Goal: Feedback & Contribution: Submit feedback/report problem

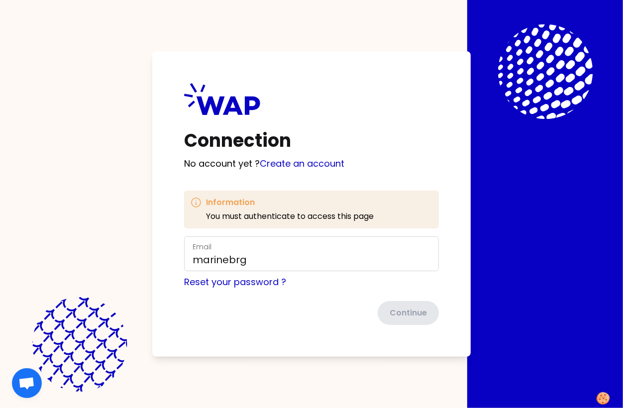
click at [308, 300] on form "Email marinebrg Reset your password ? Continue" at bounding box center [311, 280] width 255 height 89
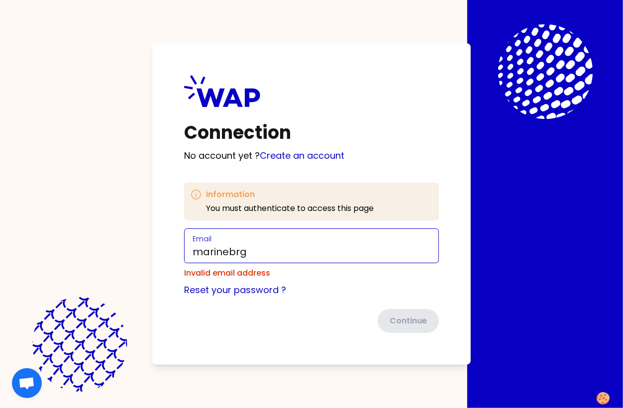
click at [261, 250] on input "marinebrg" at bounding box center [312, 252] width 238 height 14
type input "[EMAIL_ADDRESS][DOMAIN_NAME]"
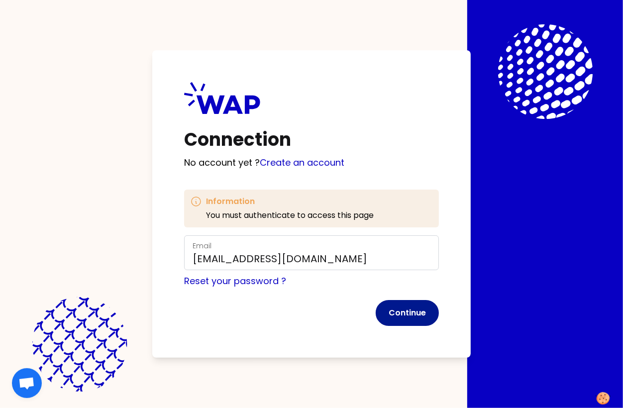
click at [408, 313] on button "Continue" at bounding box center [407, 313] width 63 height 26
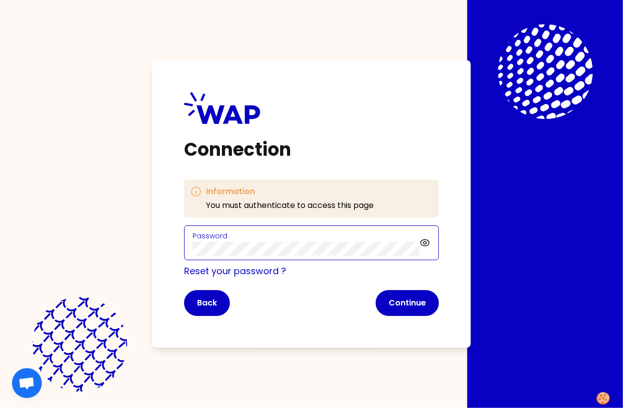
click button "Continue" at bounding box center [407, 303] width 63 height 26
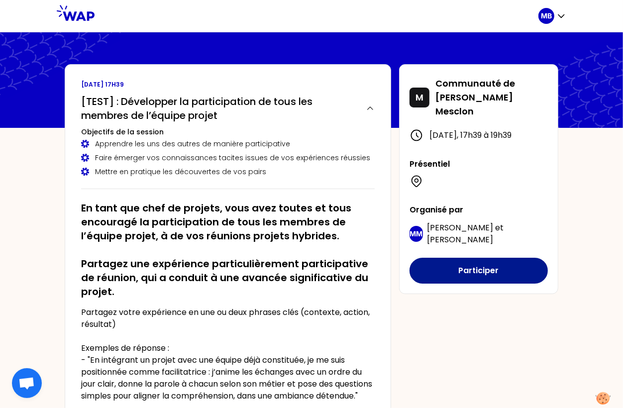
click at [442, 267] on button "Participer" at bounding box center [479, 271] width 138 height 26
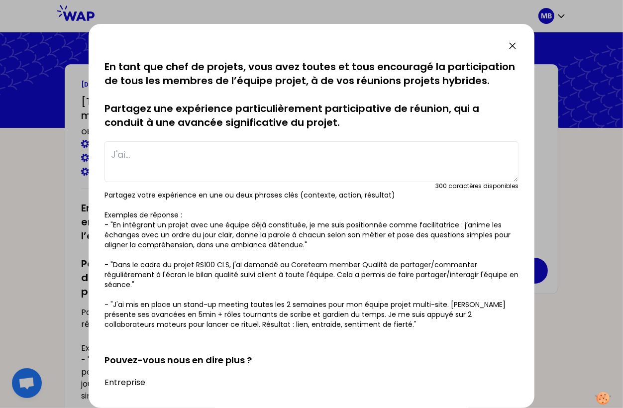
click at [513, 43] on icon at bounding box center [513, 46] width 12 height 12
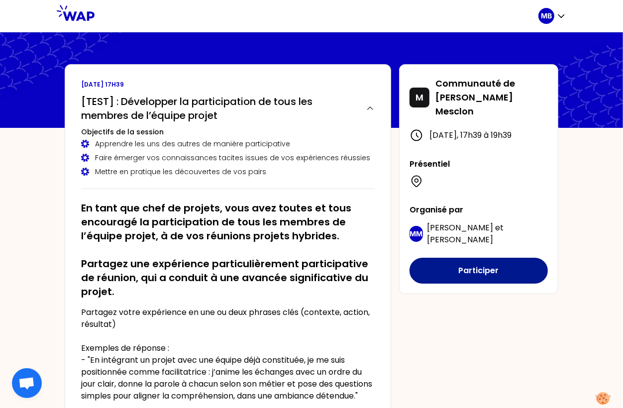
click at [464, 267] on button "Participer" at bounding box center [479, 271] width 138 height 26
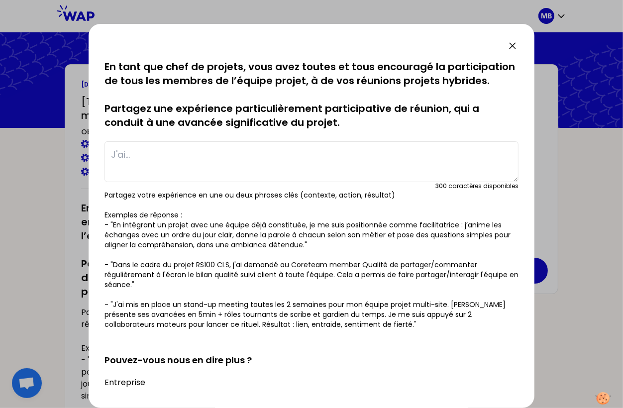
click at [189, 156] on textarea at bounding box center [312, 161] width 414 height 41
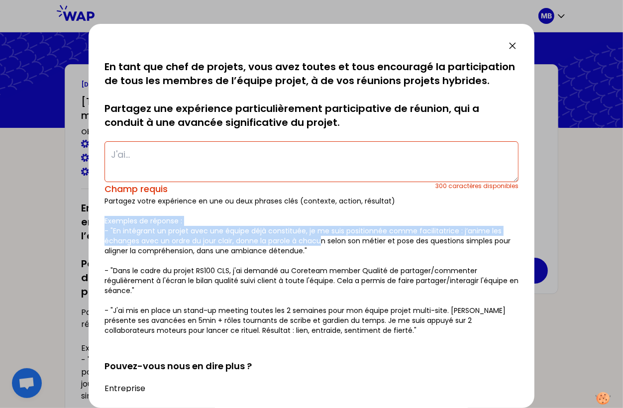
drag, startPoint x: 323, startPoint y: 241, endPoint x: 93, endPoint y: 226, distance: 230.5
click at [93, 226] on div "sauvegardé En tant que chef de projets, vous avez toutes et tous encouragé la p…" at bounding box center [312, 216] width 446 height 384
click at [100, 226] on div "sauvegardé En tant que chef de projets, vous avez toutes et tous encouragé la p…" at bounding box center [312, 216] width 446 height 384
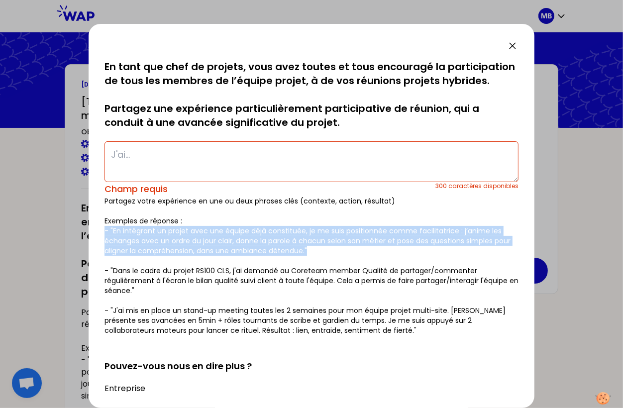
drag, startPoint x: 104, startPoint y: 230, endPoint x: 319, endPoint y: 251, distance: 215.7
click at [319, 251] on p "Partagez votre expérience en une ou deux phrases clés (contexte, action, résult…" at bounding box center [312, 265] width 414 height 139
copy p "- "En intégrant un projet avec une équipe déjà constituée, je me suis positionn…"
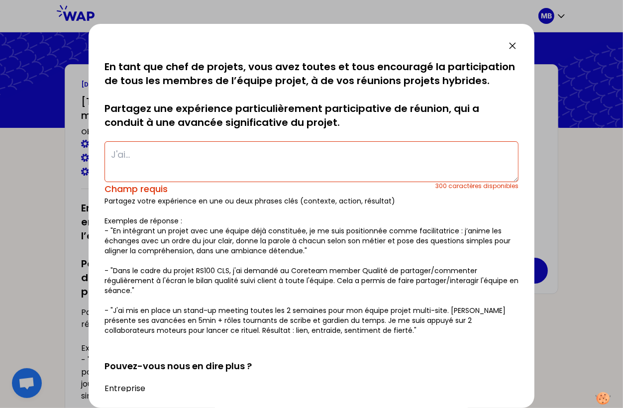
click at [159, 160] on textarea at bounding box center [312, 161] width 414 height 41
paste textarea "- "En intégrant un projet avec une équipe déjà constituée, je me suis positionn…"
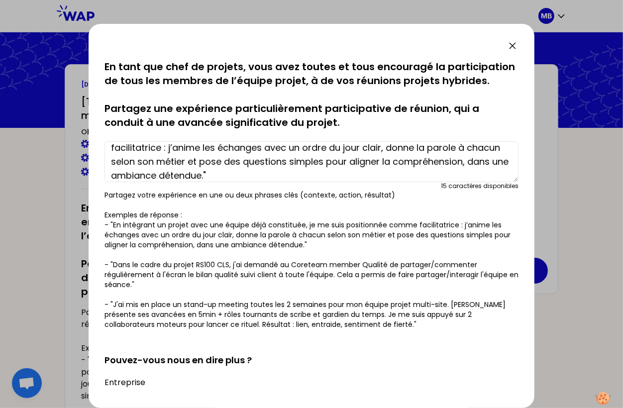
scroll to position [197, 0]
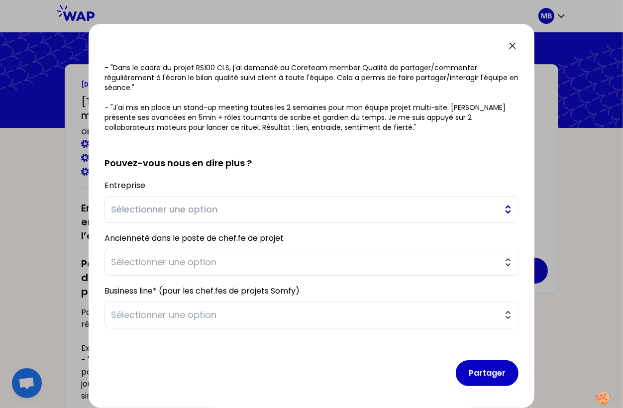
type textarea "- "En intégrant un projet avec une équipe déjà constituée, je me suis positionn…"
click at [173, 204] on span "Sélectionner une option" at bounding box center [304, 210] width 387 height 14
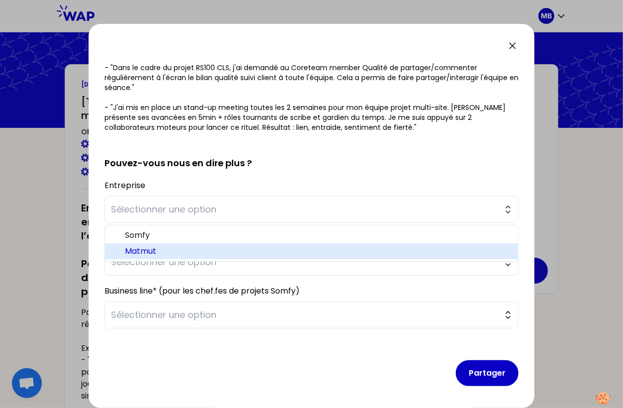
click at [169, 245] on span "Matmut" at bounding box center [317, 251] width 385 height 12
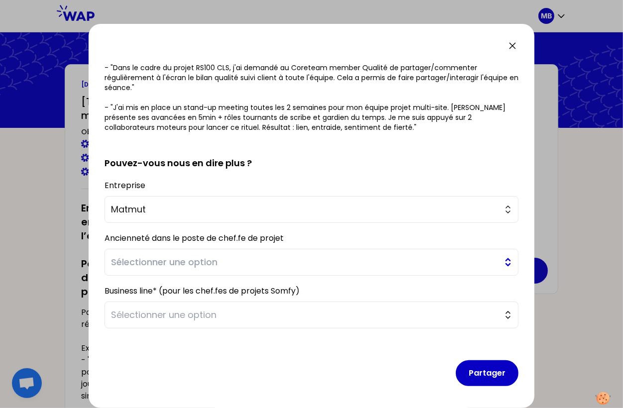
click at [139, 267] on span "Sélectionner une option" at bounding box center [304, 262] width 387 height 14
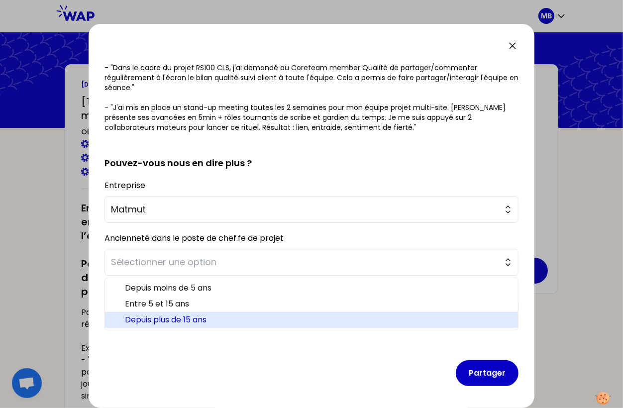
click at [147, 318] on span "Depuis plus de 15 ans" at bounding box center [317, 320] width 385 height 12
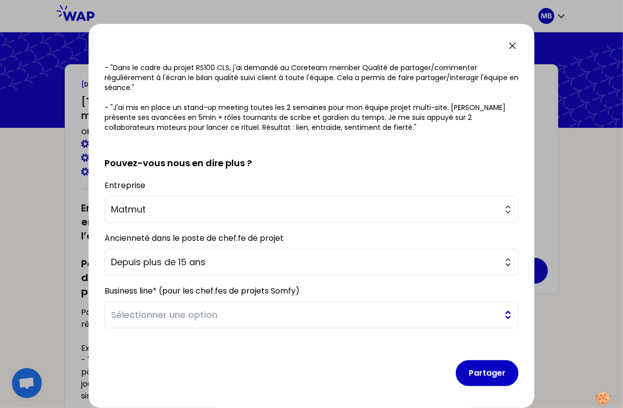
click at [143, 318] on span "Sélectionner une option" at bounding box center [304, 315] width 387 height 14
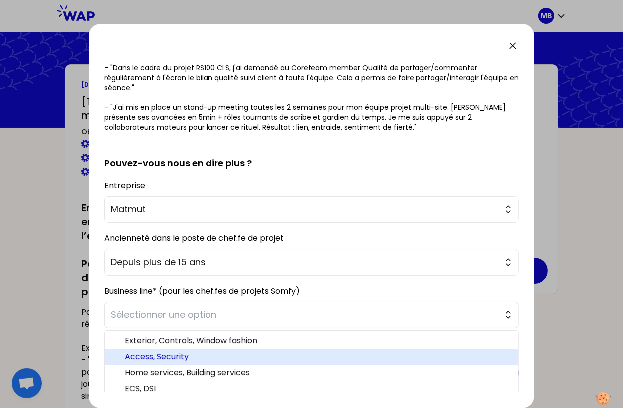
click at [146, 351] on span "Access, Security" at bounding box center [317, 357] width 385 height 12
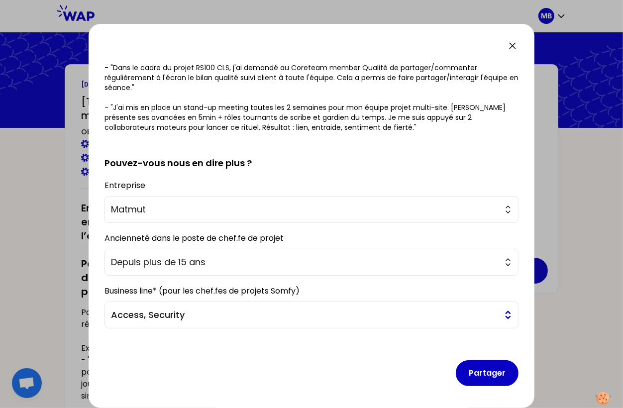
click at [145, 316] on span "Access, Security" at bounding box center [304, 315] width 387 height 14
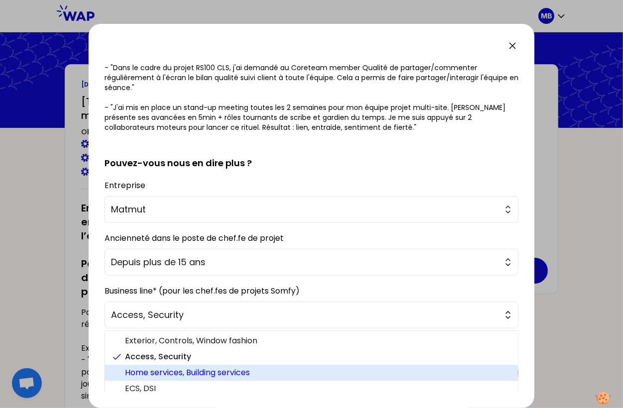
scroll to position [20, 0]
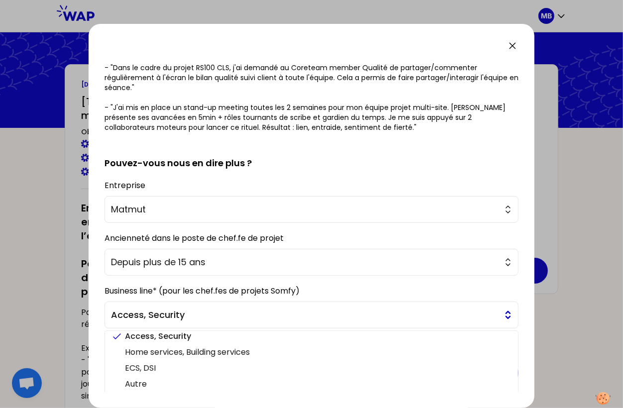
click at [145, 314] on span "Access, Security" at bounding box center [304, 315] width 387 height 14
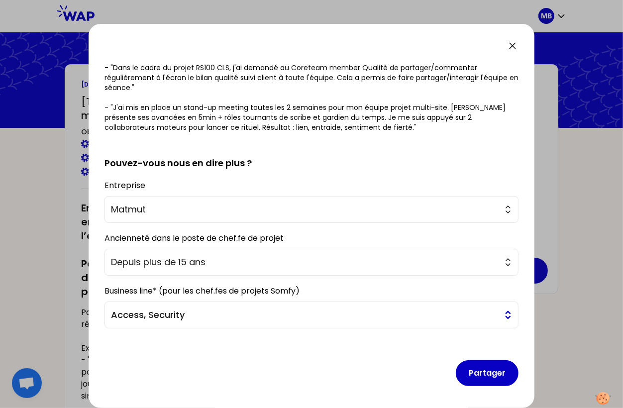
click at [152, 313] on span "Access, Security" at bounding box center [304, 315] width 387 height 14
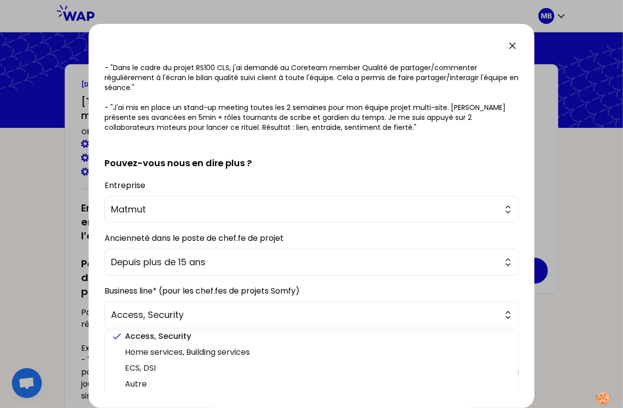
click at [237, 274] on form "sauvegardé En tant que chef de projets, vous avez toutes et tous encouragé la p…" at bounding box center [312, 129] width 414 height 532
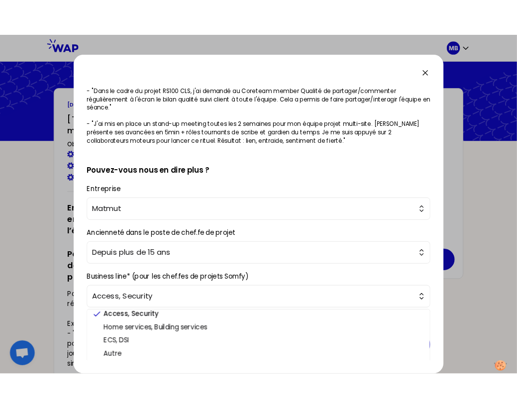
scroll to position [197, 0]
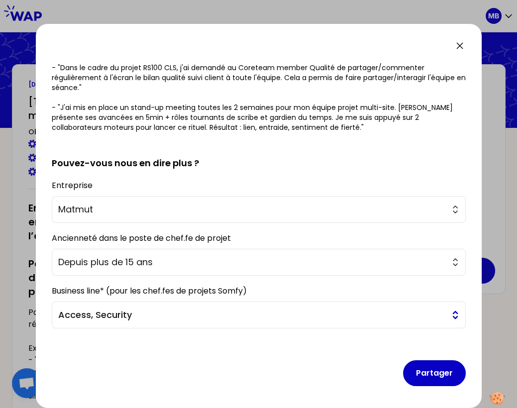
click at [115, 320] on span "Access, Security" at bounding box center [251, 315] width 387 height 14
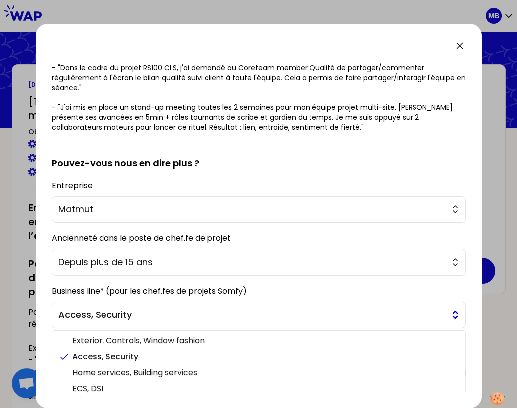
click at [124, 315] on span "Access, Security" at bounding box center [251, 315] width 387 height 14
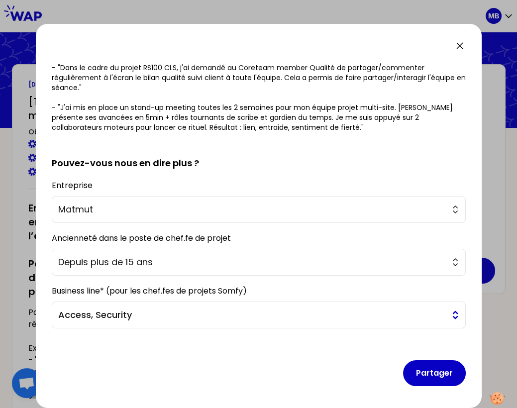
click at [117, 314] on span "Access, Security" at bounding box center [251, 315] width 387 height 14
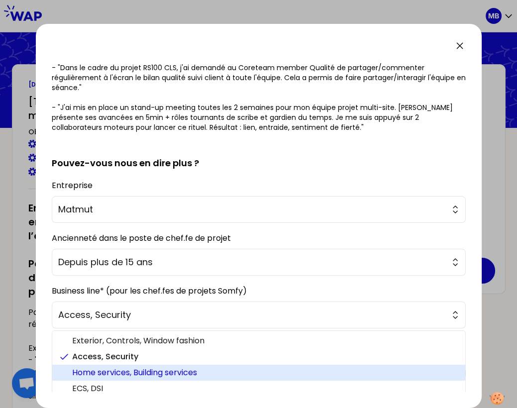
scroll to position [20, 0]
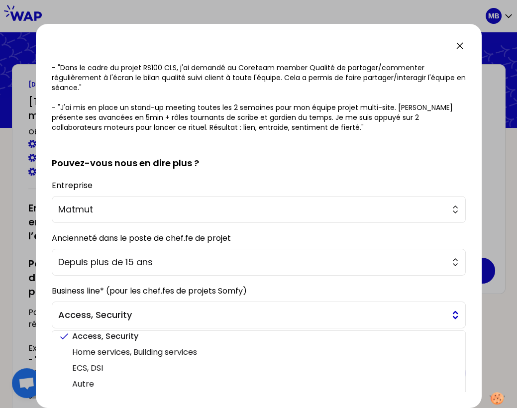
click at [148, 317] on span "Access, Security" at bounding box center [251, 315] width 387 height 14
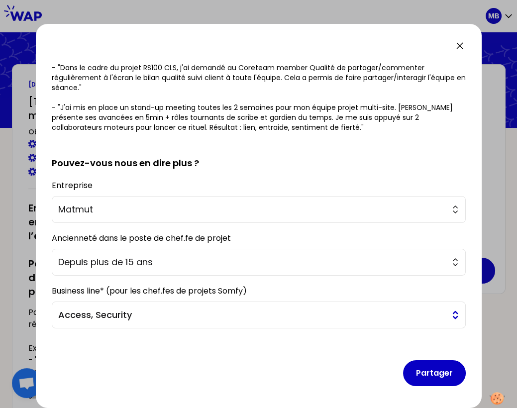
click at [126, 316] on span "Access, Security" at bounding box center [251, 315] width 387 height 14
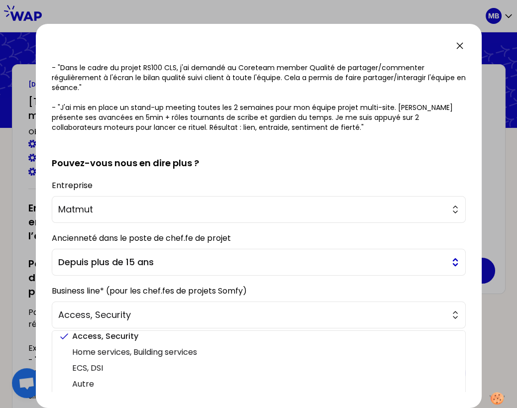
click at [140, 262] on span "Depuis plus de 15 ans" at bounding box center [251, 262] width 387 height 14
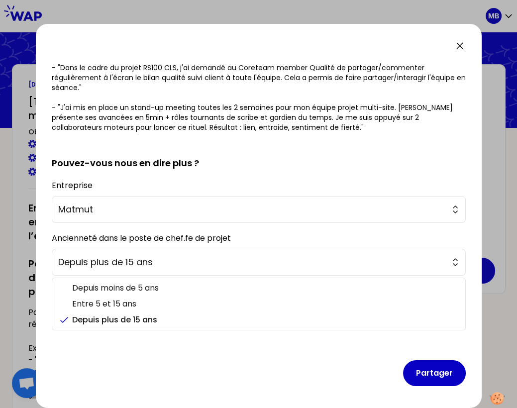
click at [39, 264] on div "sauvegardé En tant que chef de projets, vous avez toutes et tous encouragé la p…" at bounding box center [259, 216] width 446 height 384
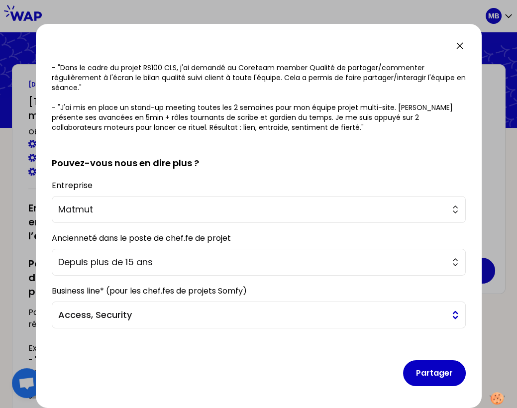
click at [84, 314] on span "Access, Security" at bounding box center [251, 315] width 387 height 14
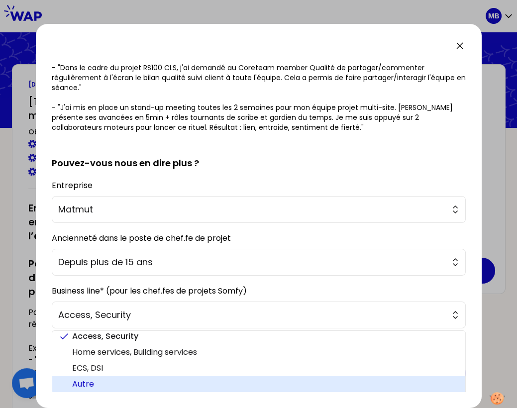
scroll to position [18, 0]
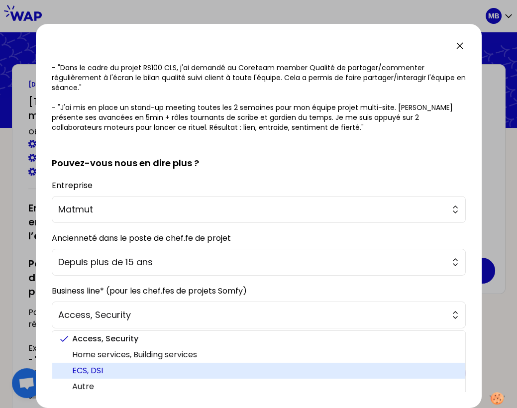
click at [103, 370] on span "ECS, DSI" at bounding box center [264, 371] width 385 height 12
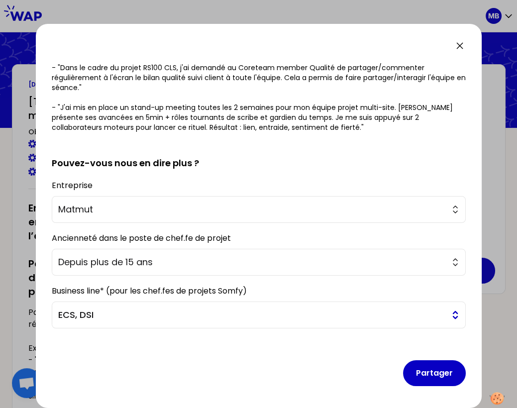
click at [92, 315] on span "ECS, DSI" at bounding box center [251, 315] width 387 height 14
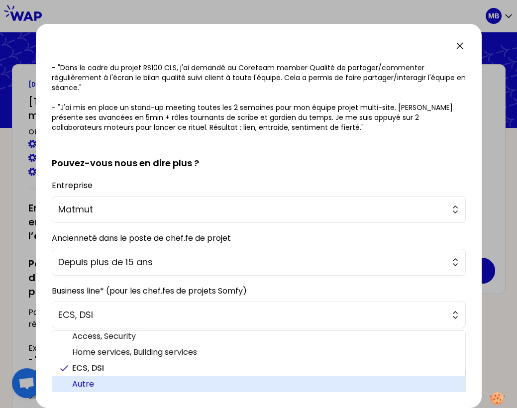
scroll to position [20, 0]
click at [88, 379] on span "Autre" at bounding box center [264, 385] width 385 height 12
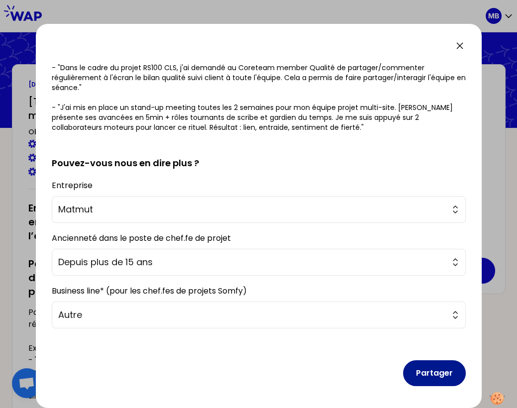
click at [432, 371] on button "Partager" at bounding box center [434, 373] width 63 height 26
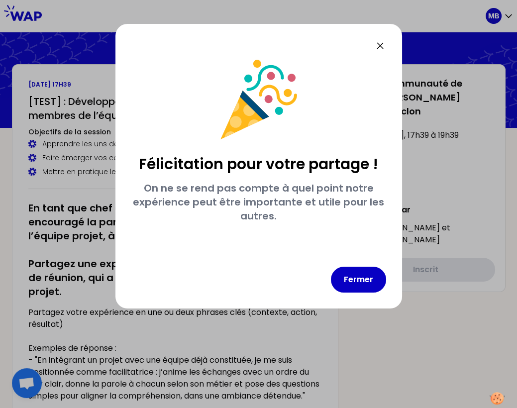
scroll to position [0, 0]
click at [343, 281] on button "Fermer" at bounding box center [358, 280] width 55 height 26
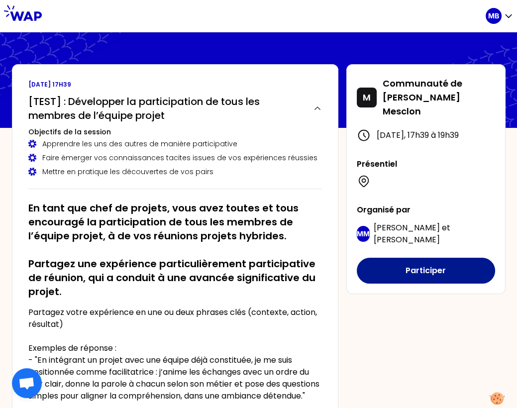
click at [377, 261] on button "Participer" at bounding box center [426, 271] width 138 height 26
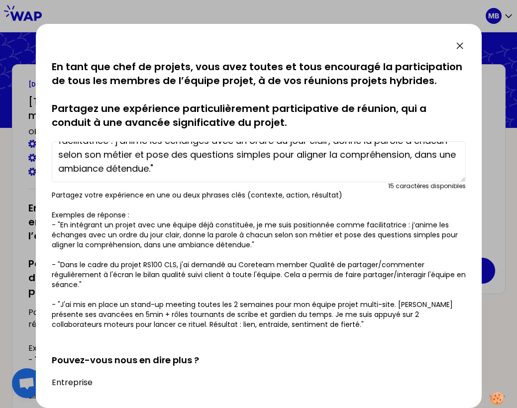
scroll to position [197, 0]
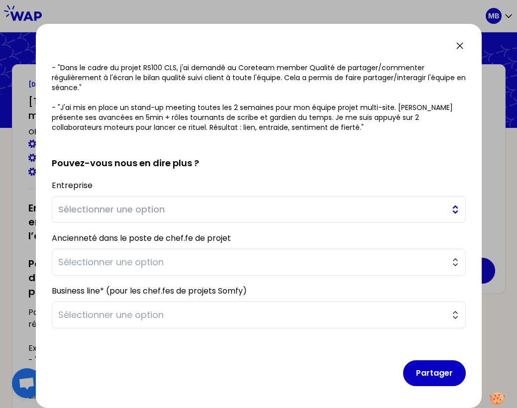
click at [92, 212] on span "Sélectionner une option" at bounding box center [251, 210] width 387 height 14
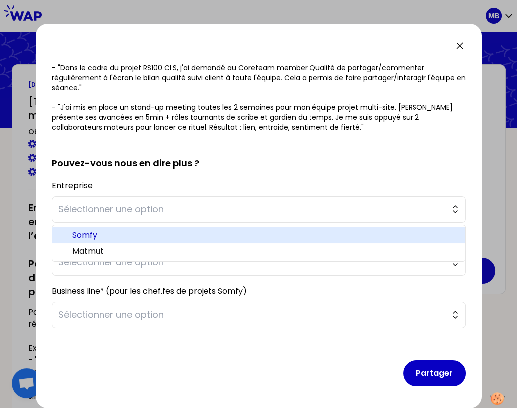
click at [91, 238] on span "Somfy" at bounding box center [264, 236] width 385 height 12
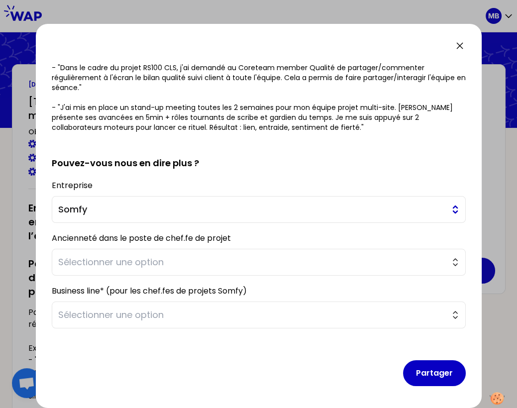
click at [87, 214] on span "Somfy" at bounding box center [251, 210] width 387 height 14
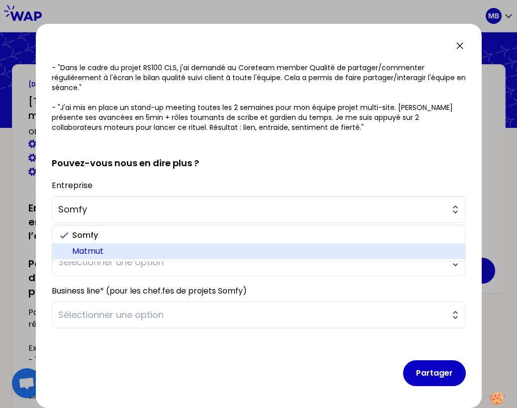
click at [85, 248] on span "Matmut" at bounding box center [264, 251] width 385 height 12
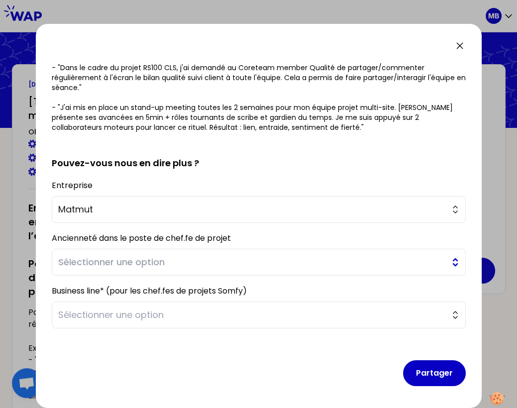
click at [85, 269] on button "Sélectionner une option" at bounding box center [259, 262] width 414 height 27
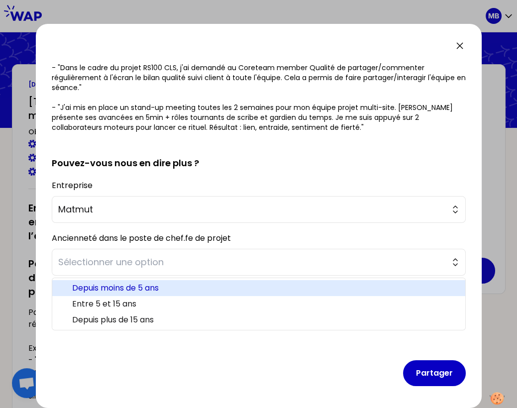
click at [85, 287] on span "Depuis moins de 5 ans" at bounding box center [264, 288] width 385 height 12
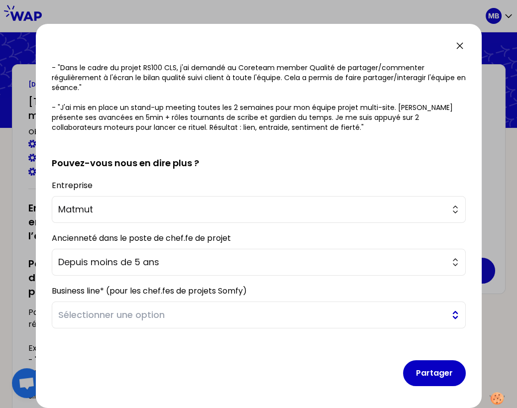
click at [231, 311] on span "Sélectionner une option" at bounding box center [251, 315] width 387 height 14
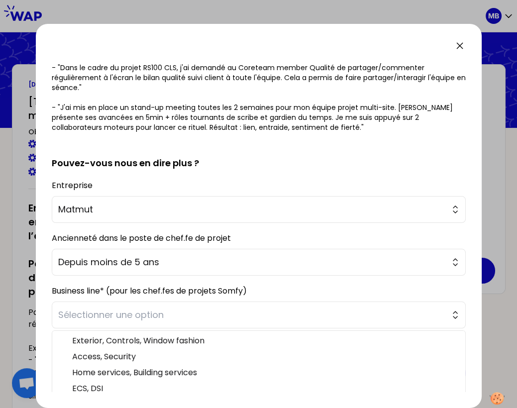
click at [206, 234] on label "Ancienneté dans le poste de chef.fe de projet" at bounding box center [141, 238] width 179 height 11
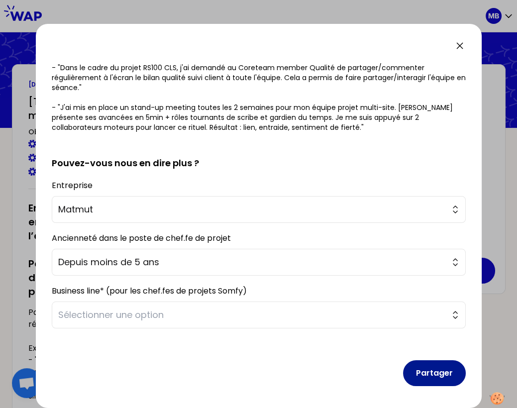
click at [433, 371] on button "Partager" at bounding box center [434, 373] width 63 height 26
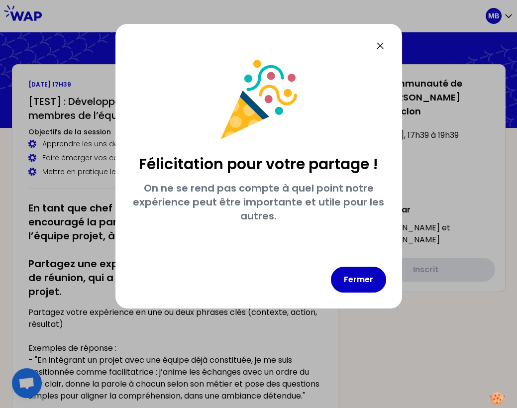
scroll to position [0, 0]
click at [362, 284] on button "Fermer" at bounding box center [358, 280] width 55 height 26
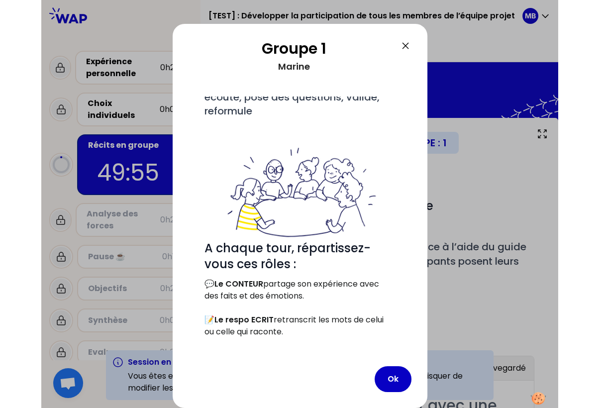
scroll to position [125, 0]
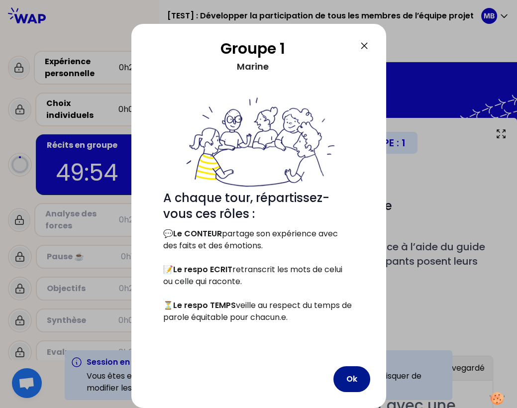
click at [350, 380] on button "Ok" at bounding box center [352, 379] width 37 height 26
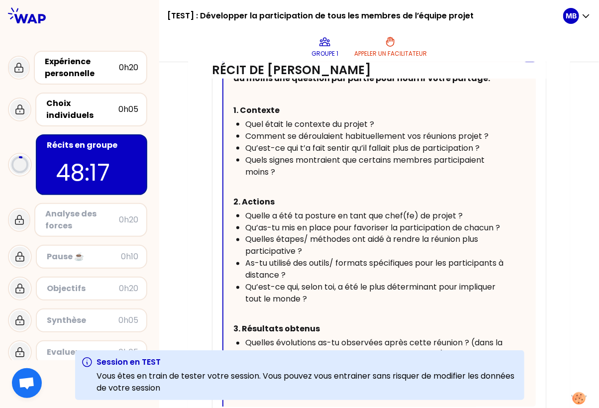
scroll to position [496, 0]
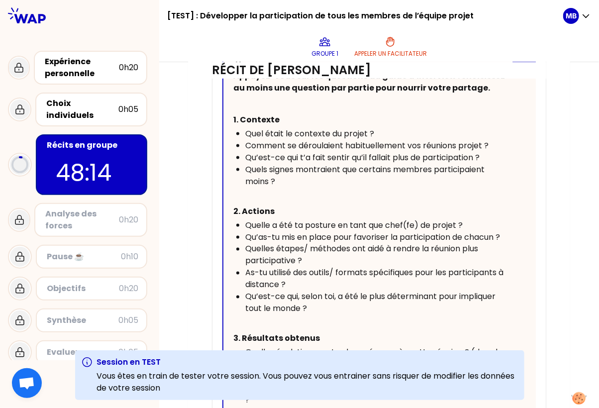
click at [290, 179] on div "Quels signes montraient que certains membres participaient moins ?" at bounding box center [376, 176] width 263 height 24
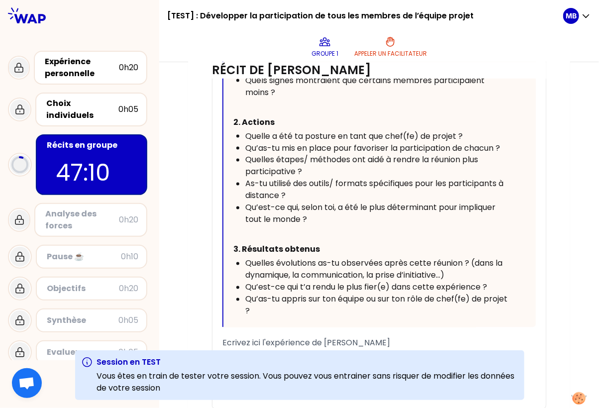
scroll to position [623, 0]
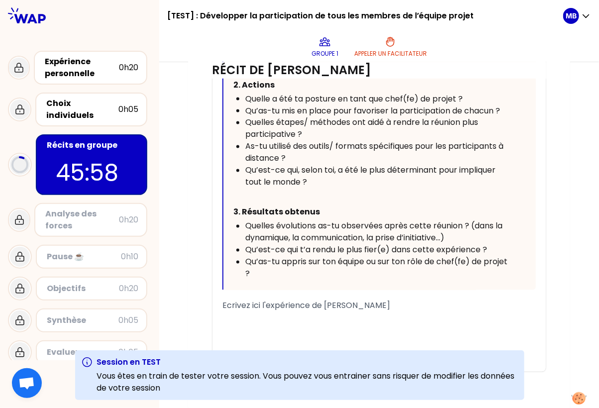
click at [234, 321] on div "﻿" at bounding box center [380, 318] width 314 height 12
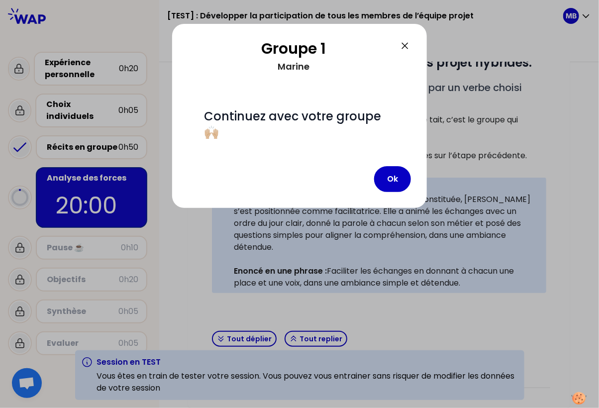
scroll to position [217, 0]
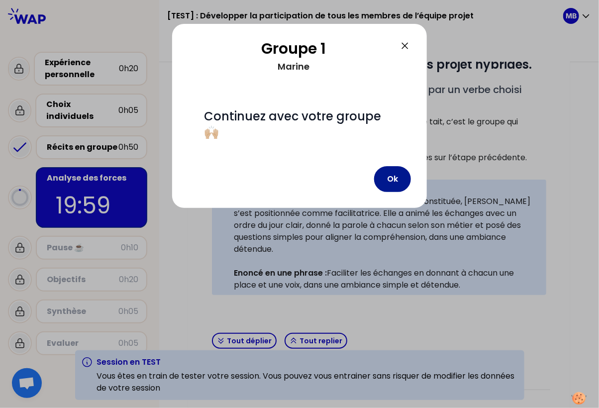
click at [391, 166] on button "Ok" at bounding box center [392, 179] width 37 height 26
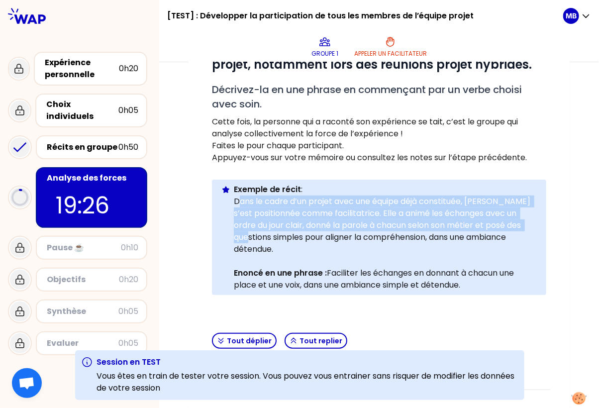
drag, startPoint x: 282, startPoint y: 241, endPoint x: 239, endPoint y: 205, distance: 56.1
click at [239, 205] on p "Dans le cadre d’un projet avec une équipe déjà constituée, [PERSON_NAME] s’est …" at bounding box center [386, 226] width 305 height 60
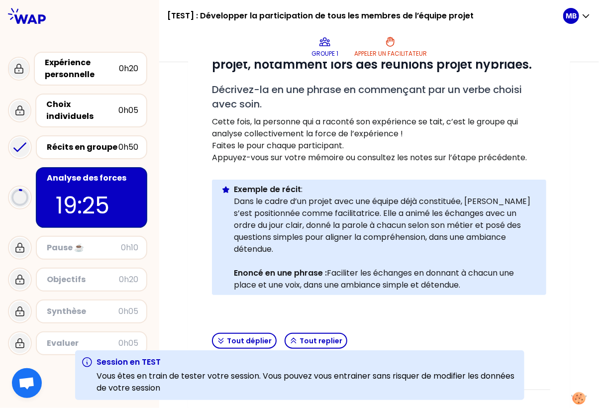
click at [233, 201] on div "Info Warning Tip Exemple de récit : Dans le cadre d’un projet avec une équipe d…" at bounding box center [379, 238] width 335 height 116
click at [299, 246] on p "Dans le cadre d’un projet avec une équipe déjà constituée, [PERSON_NAME] s’est …" at bounding box center [386, 226] width 305 height 60
drag, startPoint x: 388, startPoint y: 221, endPoint x: 456, endPoint y: 223, distance: 67.2
click at [456, 223] on p "Dans le cadre d’un projet avec une équipe déjà constituée, [PERSON_NAME] s’est …" at bounding box center [386, 226] width 305 height 60
drag, startPoint x: 415, startPoint y: 286, endPoint x: 388, endPoint y: 285, distance: 26.9
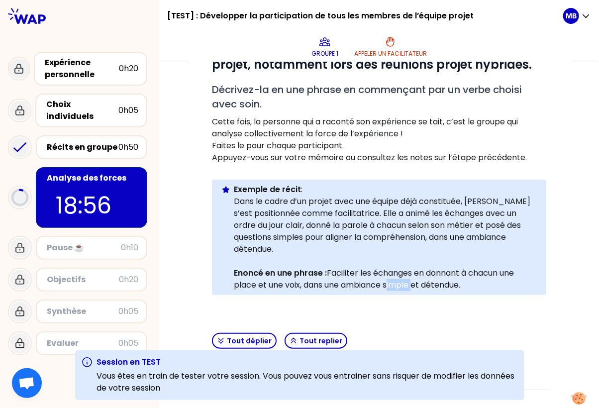
click at [388, 285] on p "Enoncé en une phrase : Faciliter les échanges en donnant à chacun une place et …" at bounding box center [386, 279] width 305 height 24
click at [232, 341] on button "Tout déplier" at bounding box center [244, 341] width 65 height 16
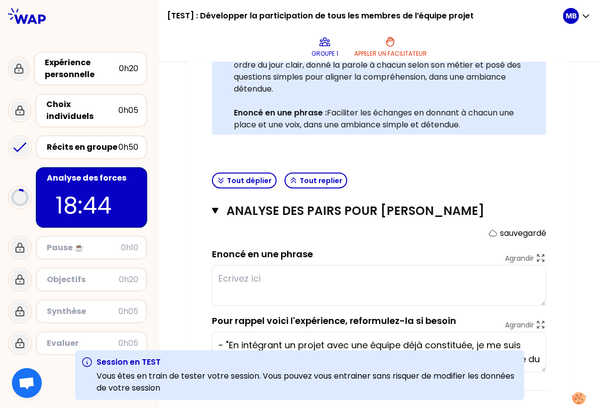
click at [231, 282] on textarea at bounding box center [379, 285] width 335 height 41
type textarea "aaaaaaa"
drag, startPoint x: 215, startPoint y: 268, endPoint x: 169, endPoint y: 264, distance: 45.5
click at [169, 264] on div "Mon numéro de groupe : 1 Objectifs # Il y a plusieurs manières de faire. Collec…" at bounding box center [379, 76] width 440 height 671
click at [234, 342] on textarea "- "En intégrant un projet avec une équipe déjà constituée, je me suis positionn…" at bounding box center [379, 352] width 335 height 41
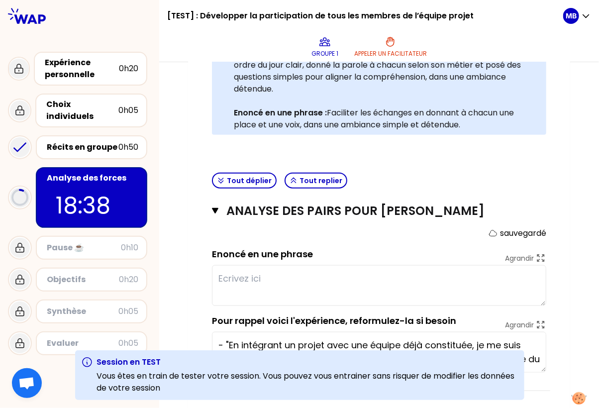
click at [222, 273] on textarea at bounding box center [379, 285] width 335 height 41
drag, startPoint x: 329, startPoint y: 109, endPoint x: 489, endPoint y: 123, distance: 160.5
click at [489, 123] on p "Enoncé en une phrase : Faciliter les échanges en donnant à chacun une place et …" at bounding box center [386, 119] width 305 height 24
copy p "Faciliter les échanges en donnant à chacun une place et une voix, dans une ambi…"
click at [230, 272] on textarea at bounding box center [379, 285] width 335 height 41
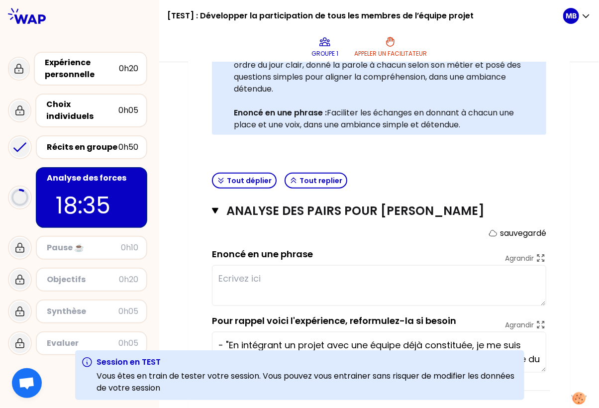
paste textarea "Faciliter les échanges en donnant à chacun une place et une voix, dans une ambi…"
type textarea "Faciliter les échanges en donnant à chacun une place et une voix, dans une ambi…"
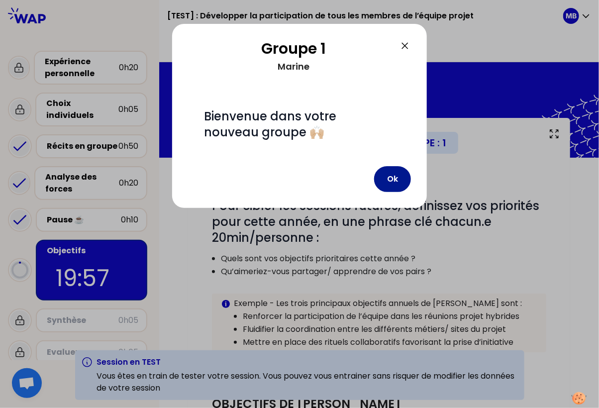
click at [387, 187] on button "Ok" at bounding box center [392, 179] width 37 height 26
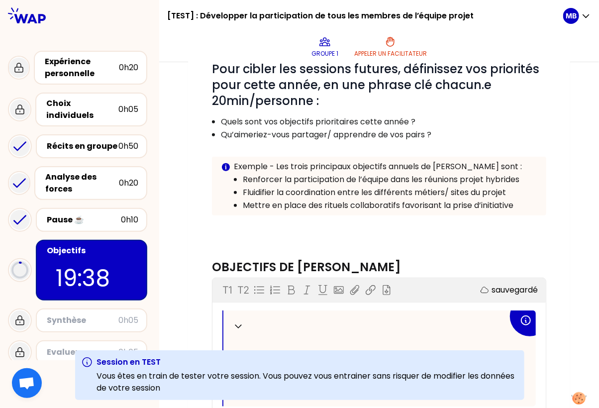
scroll to position [135, 0]
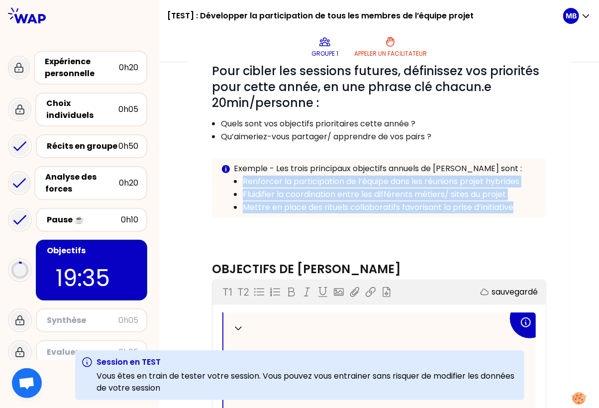
drag, startPoint x: 243, startPoint y: 178, endPoint x: 520, endPoint y: 211, distance: 278.8
click at [520, 211] on ul "Renforcer la participation de l’équipe dans les réunions projet hybrides Fluidi…" at bounding box center [379, 194] width 317 height 39
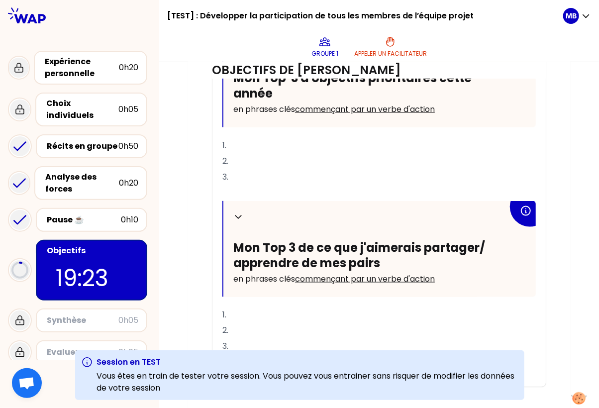
scroll to position [413, 0]
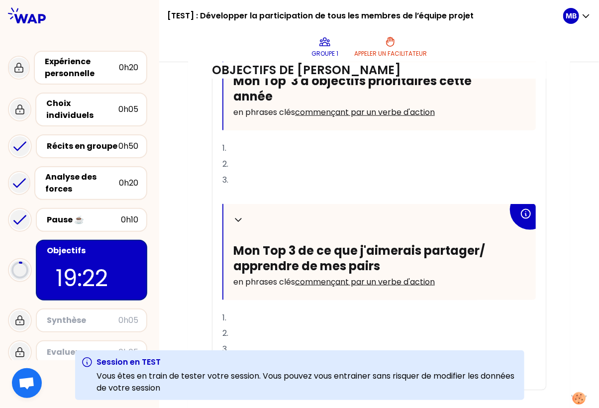
click at [242, 150] on p "1." at bounding box center [380, 148] width 314 height 16
click at [226, 192] on p "﻿" at bounding box center [380, 196] width 314 height 16
click at [238, 317] on p "1." at bounding box center [380, 318] width 314 height 16
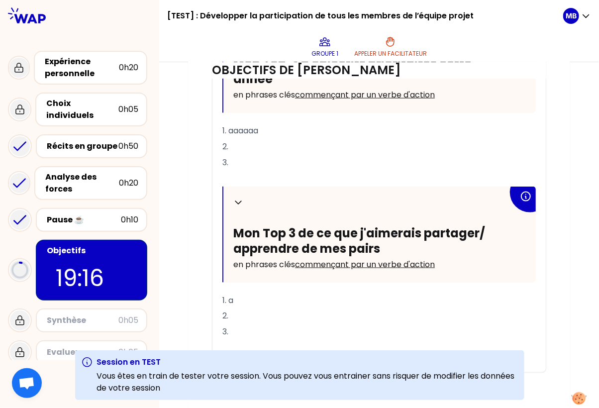
click at [231, 341] on p "﻿" at bounding box center [380, 349] width 314 height 16
click at [182, 222] on div "Mon numéro de groupe : 1 Objectifs # Pour cibler les sessions futures, définiss…" at bounding box center [379, 48] width 440 height 723
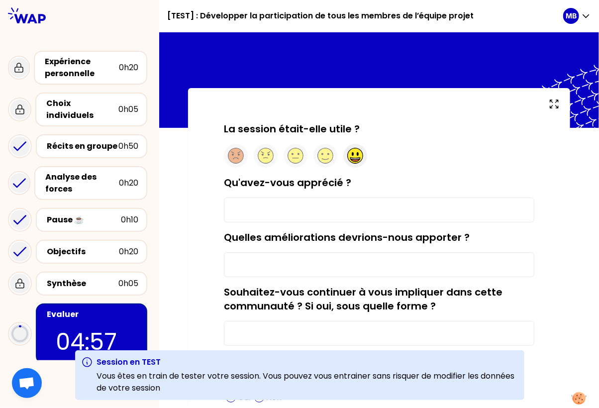
click at [351, 156] on circle at bounding box center [355, 155] width 15 height 15
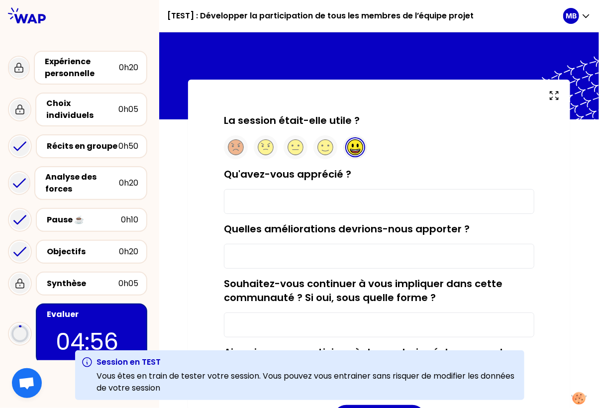
scroll to position [20, 0]
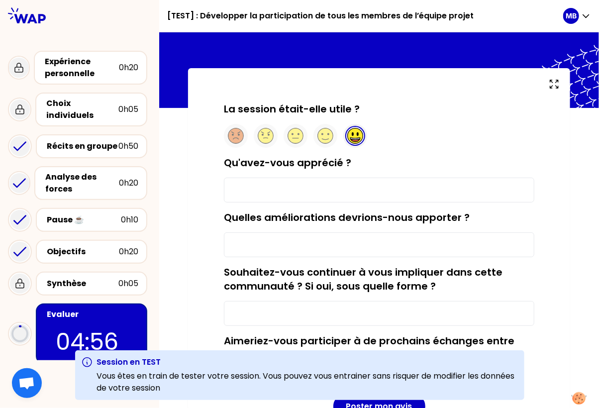
click at [254, 185] on input "Qu'avez-vous apprécié ?" at bounding box center [379, 190] width 311 height 25
type input "oui"
click at [258, 242] on input "Quelles améliorations devrions-nous apporter ?" at bounding box center [379, 245] width 311 height 25
type input "oui"
click at [249, 302] on input "Souhaitez-vous continuer à vous impliquer dans cette communauté ? Si oui, sous …" at bounding box center [379, 313] width 311 height 25
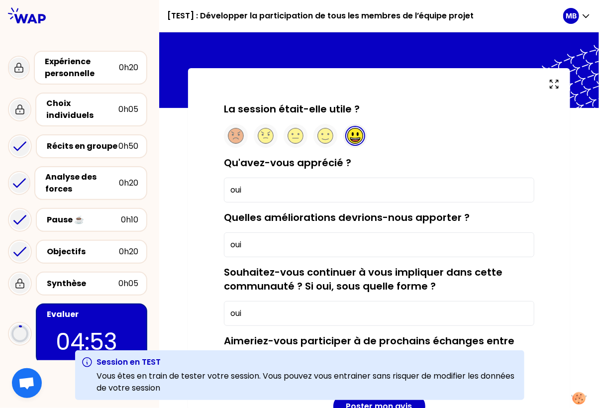
scroll to position [81, 0]
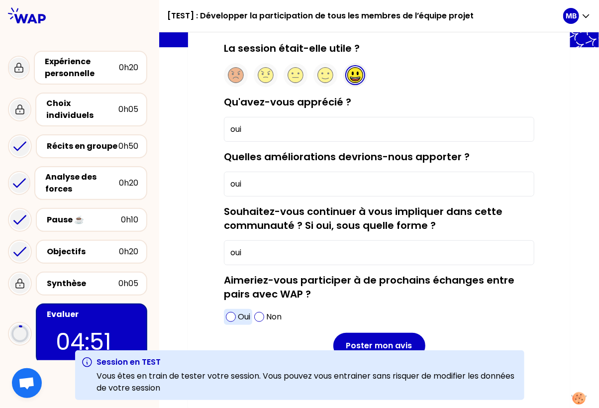
type input "oui"
click at [231, 314] on span at bounding box center [231, 317] width 10 height 10
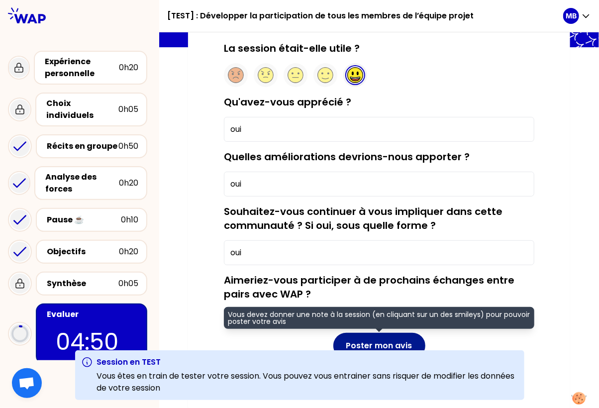
click at [351, 339] on button "Poster mon avis" at bounding box center [380, 346] width 92 height 26
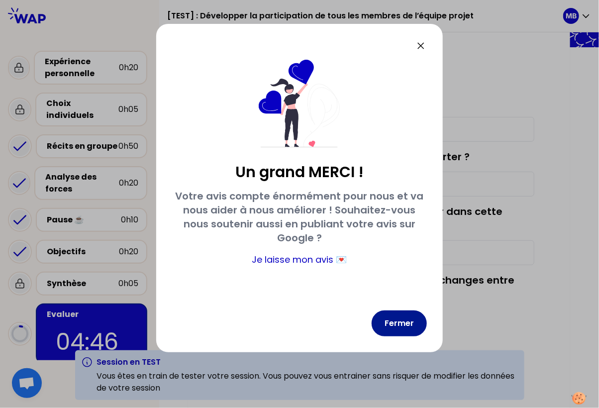
click at [388, 328] on button "Fermer" at bounding box center [399, 324] width 55 height 26
